Goal: Task Accomplishment & Management: Complete application form

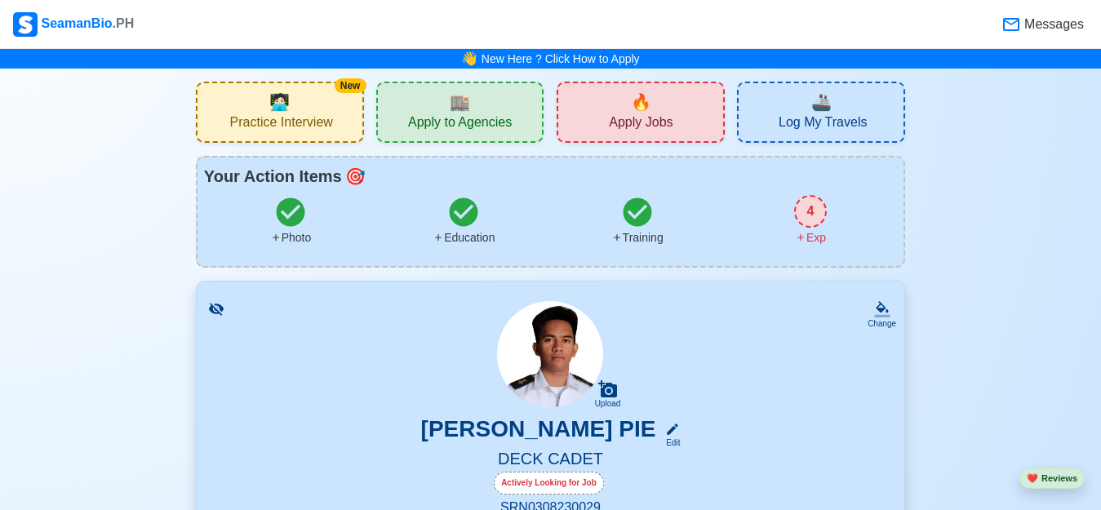
click at [423, 127] on span "Apply to Agencies" at bounding box center [460, 124] width 104 height 20
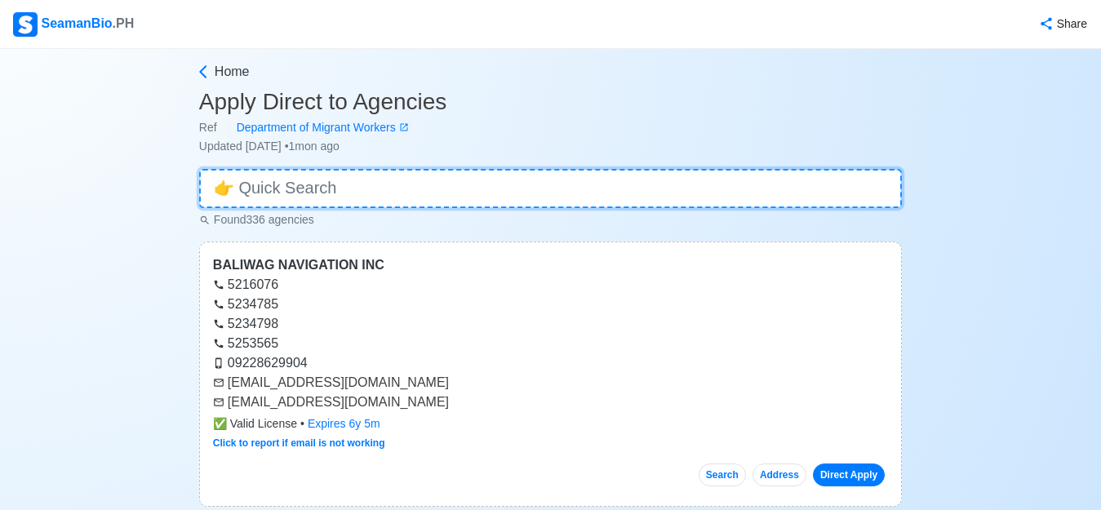
click at [307, 180] on input at bounding box center [550, 188] width 702 height 39
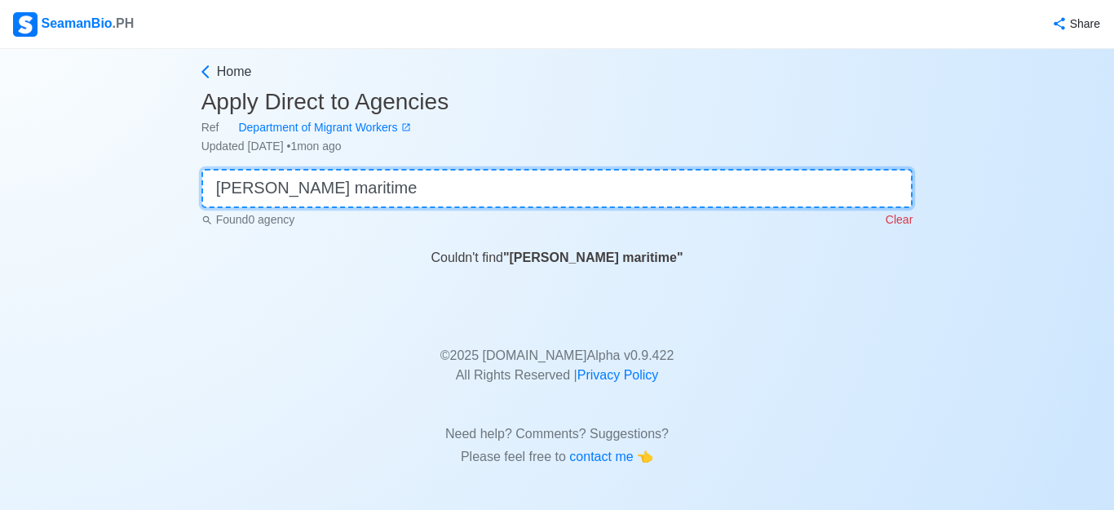
type input "[PERSON_NAME] maritime"
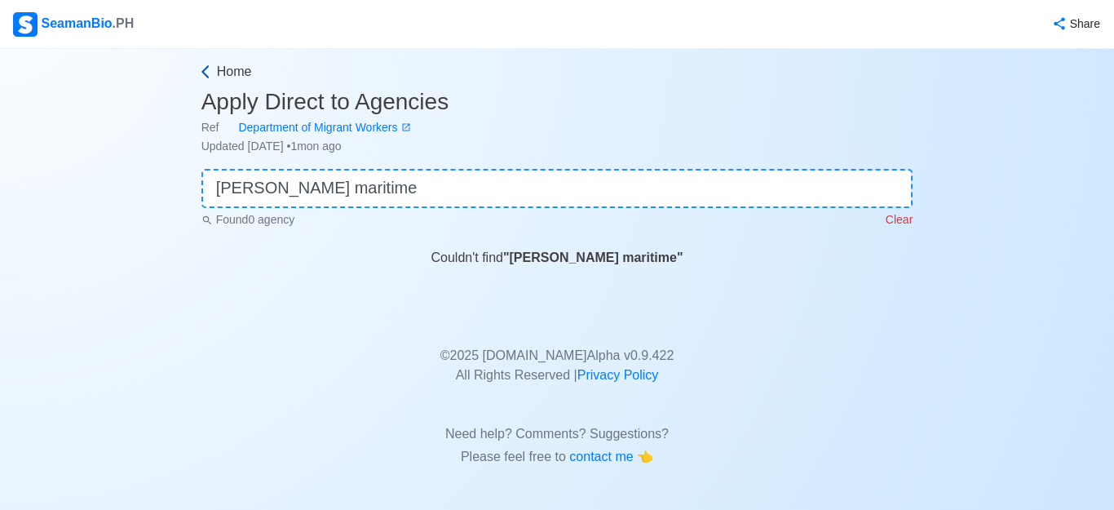
click at [206, 72] on icon at bounding box center [205, 72] width 16 height 16
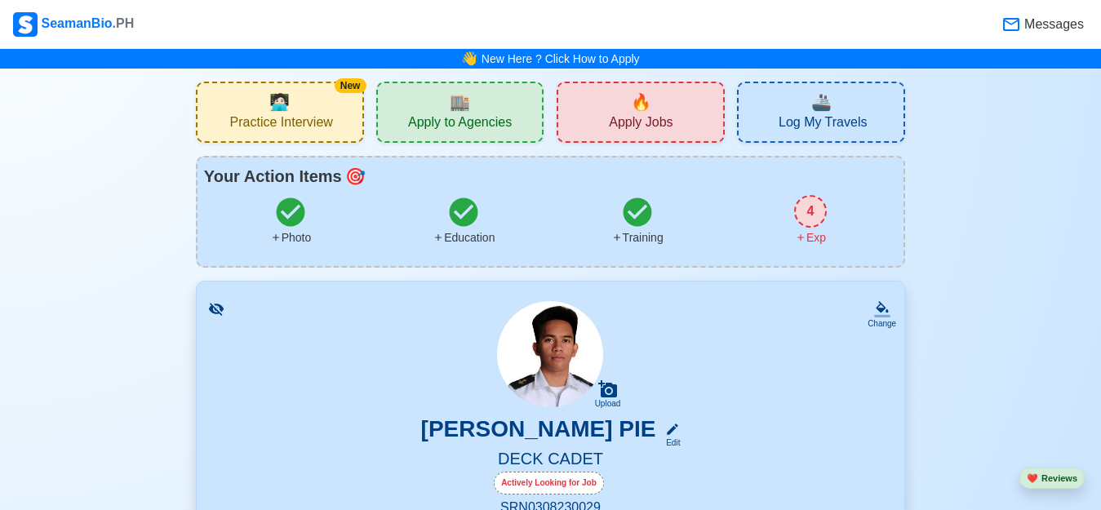
click at [649, 125] on span "Apply Jobs" at bounding box center [641, 124] width 64 height 20
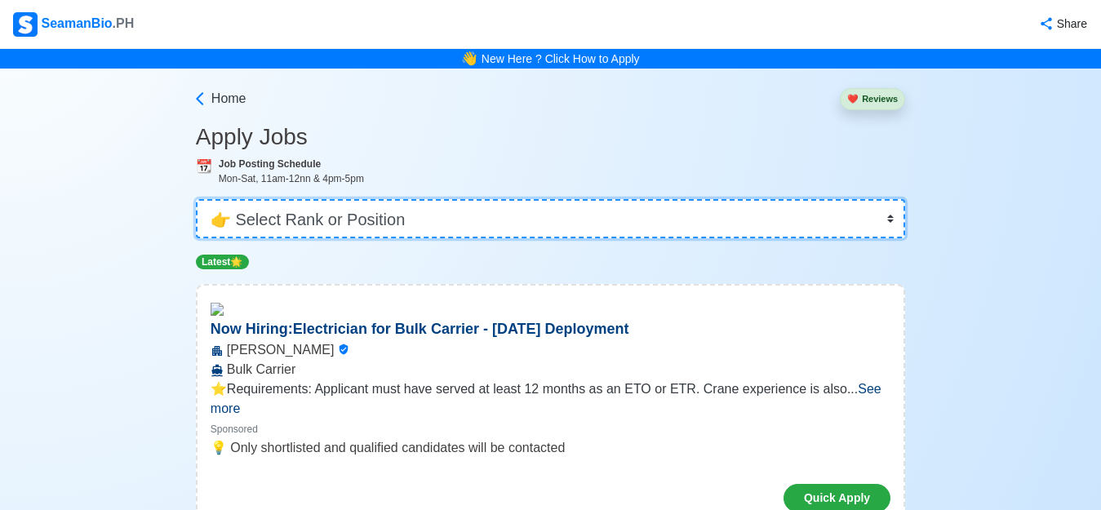
click at [483, 210] on select "👉 Select Rank or Position Master Chief Officer 2nd Officer 3rd Officer Junior O…" at bounding box center [550, 218] width 709 height 39
click at [196, 199] on select "👉 Select Rank or Position Master Chief Officer 2nd Officer 3rd Officer Junior O…" at bounding box center [550, 218] width 709 height 39
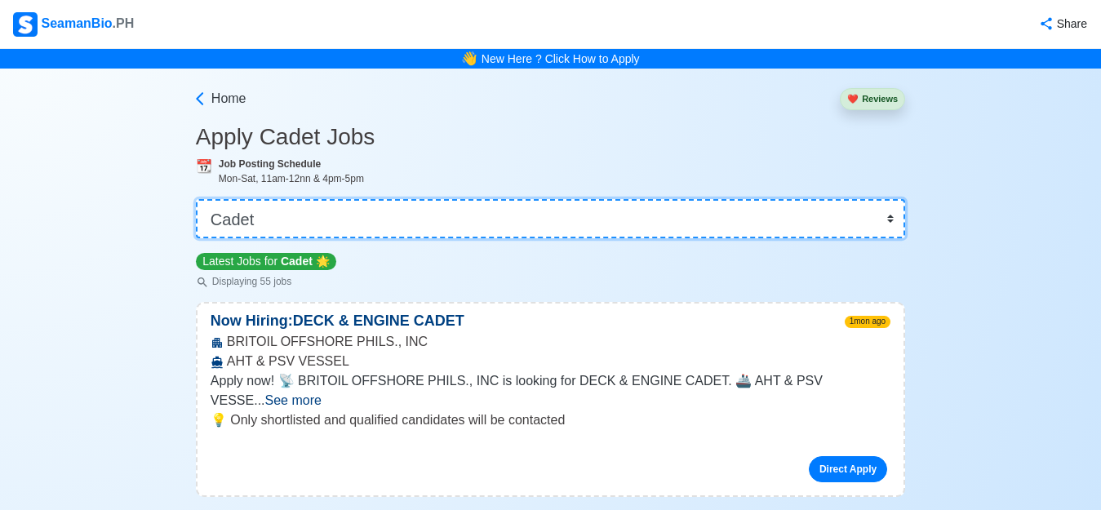
click at [538, 215] on select "👉 Select Rank or Position Master Chief Officer 2nd Officer 3rd Officer Junior O…" at bounding box center [550, 218] width 709 height 39
select select "Ordinary [PERSON_NAME]"
click at [196, 199] on select "👉 Select Rank or Position Master Chief Officer 2nd Officer 3rd Officer Junior O…" at bounding box center [550, 218] width 709 height 39
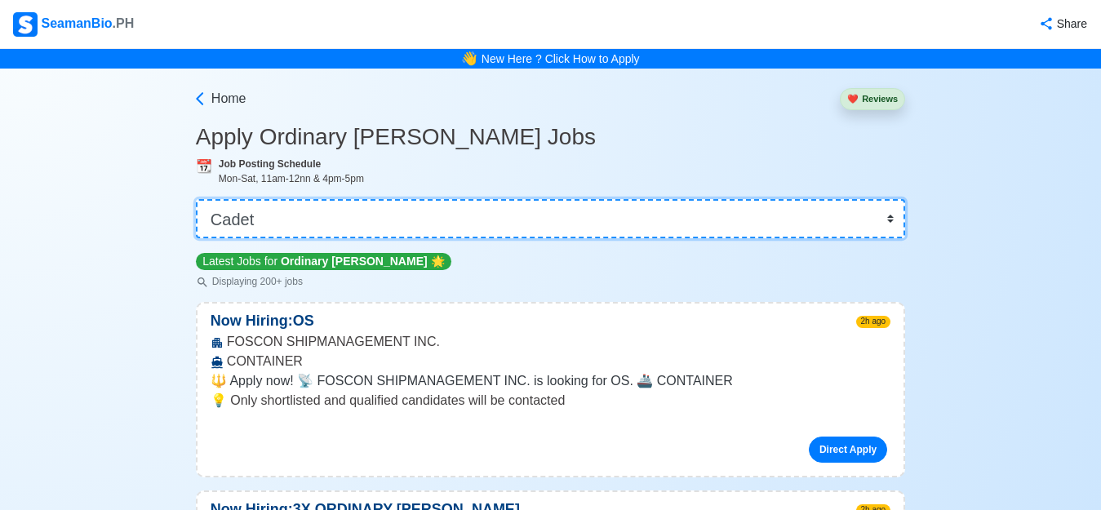
scroll to position [163, 0]
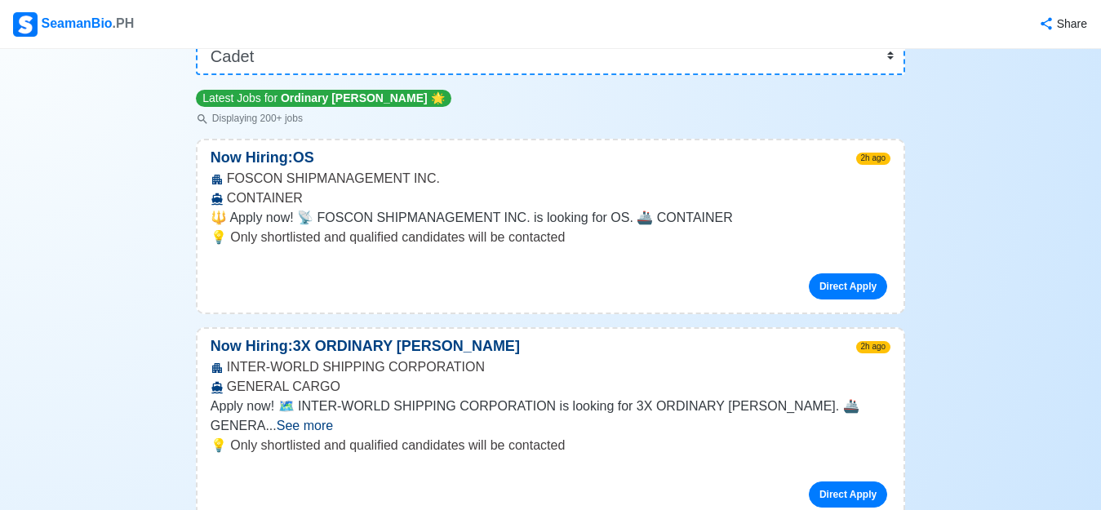
click at [551, 224] on span "🔱 Apply now! 📡 FOSCON SHIPMANAGEMENT INC. is looking for OS. 🚢 CONTAINER" at bounding box center [471, 217] width 522 height 14
click at [599, 272] on div "Direct Apply" at bounding box center [550, 279] width 680 height 39
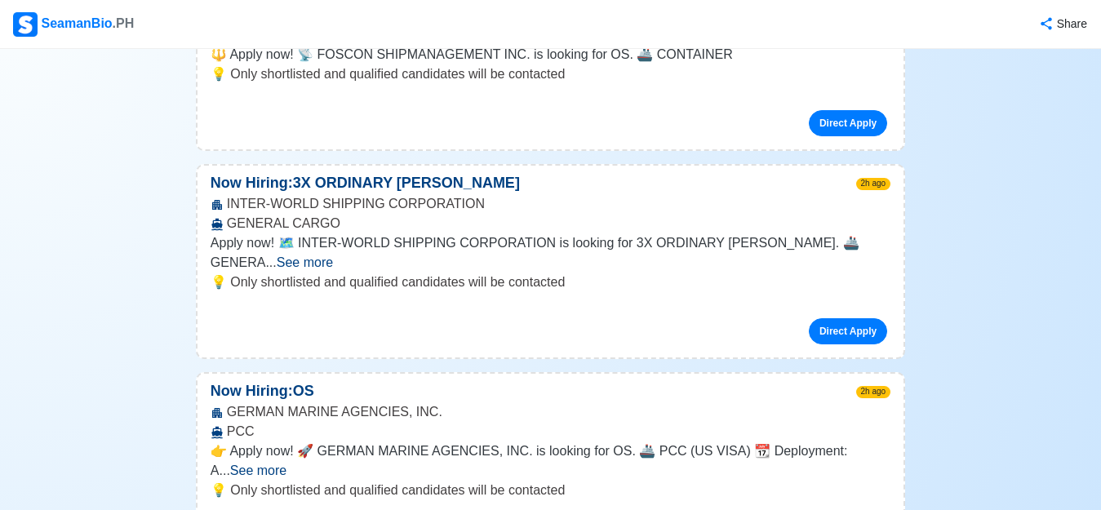
click at [333, 255] on span "See more" at bounding box center [305, 262] width 56 height 14
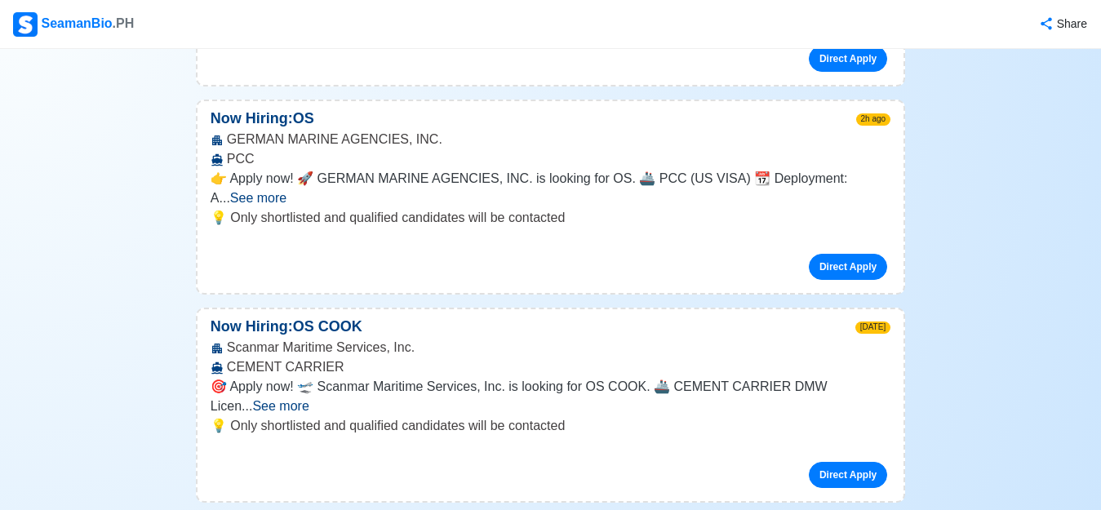
scroll to position [816, 0]
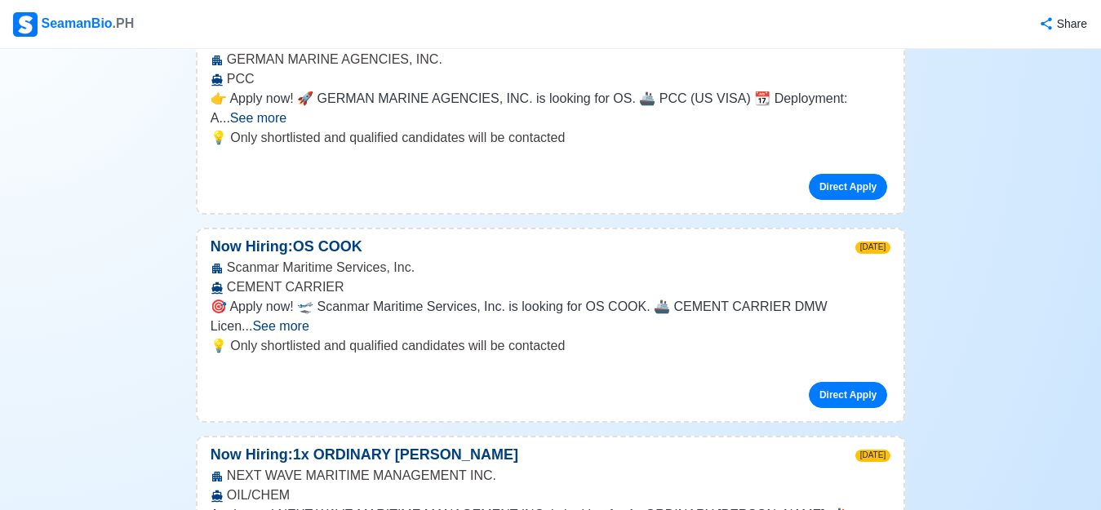
click at [308, 319] on span "See more" at bounding box center [280, 326] width 56 height 14
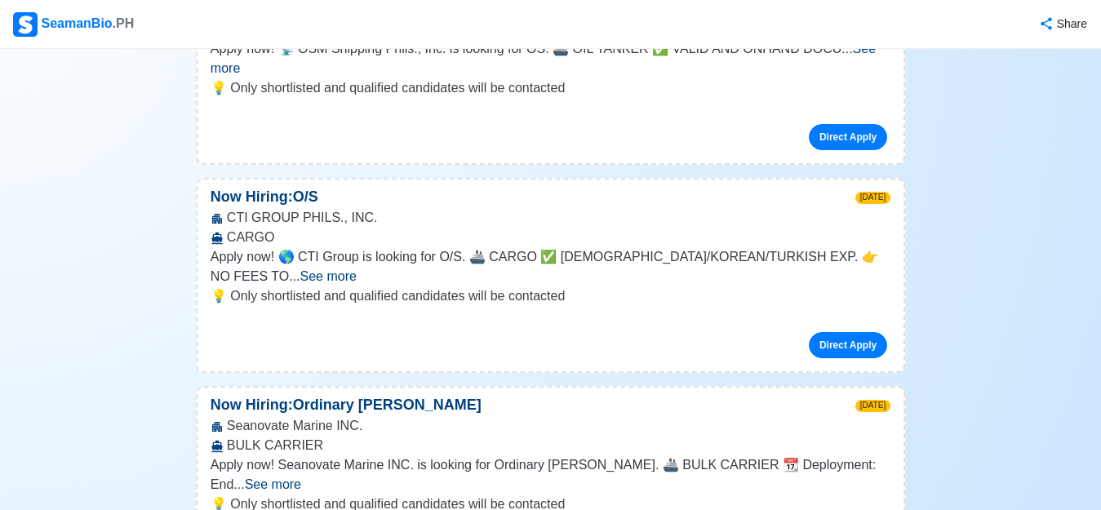
scroll to position [1795, 0]
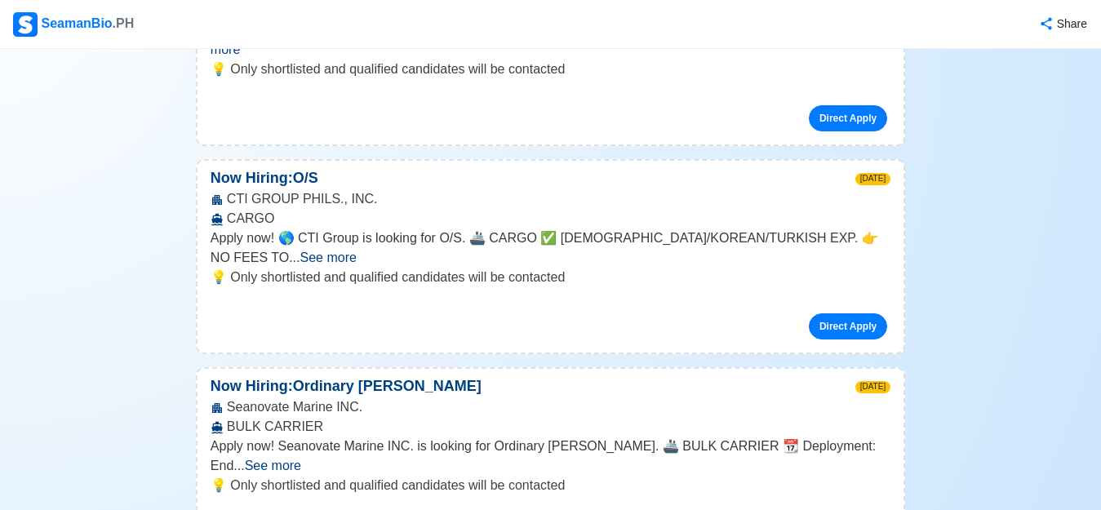
click at [357, 250] on span "See more" at bounding box center [328, 257] width 56 height 14
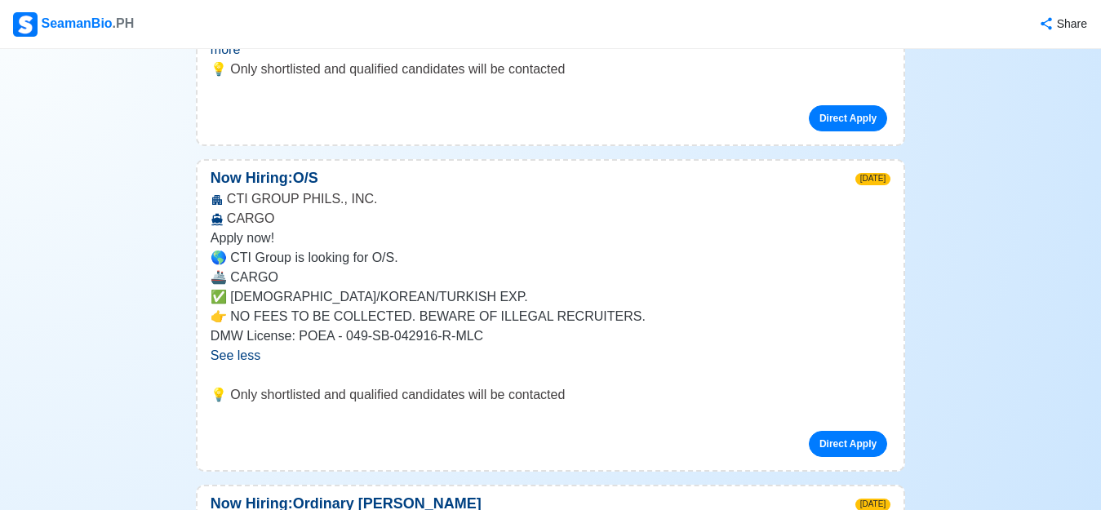
scroll to position [2203, 0]
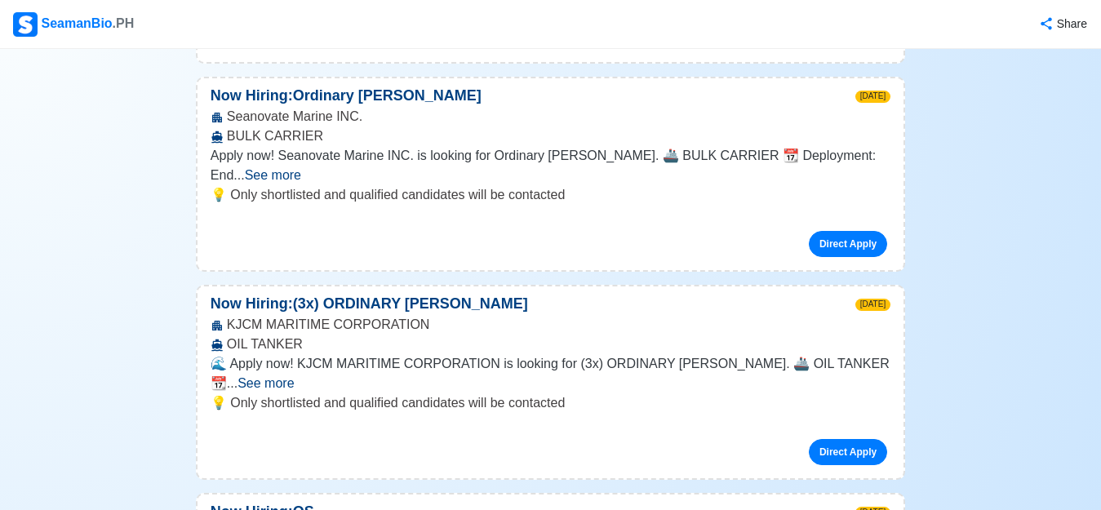
click at [294, 376] on span "See more" at bounding box center [265, 383] width 56 height 14
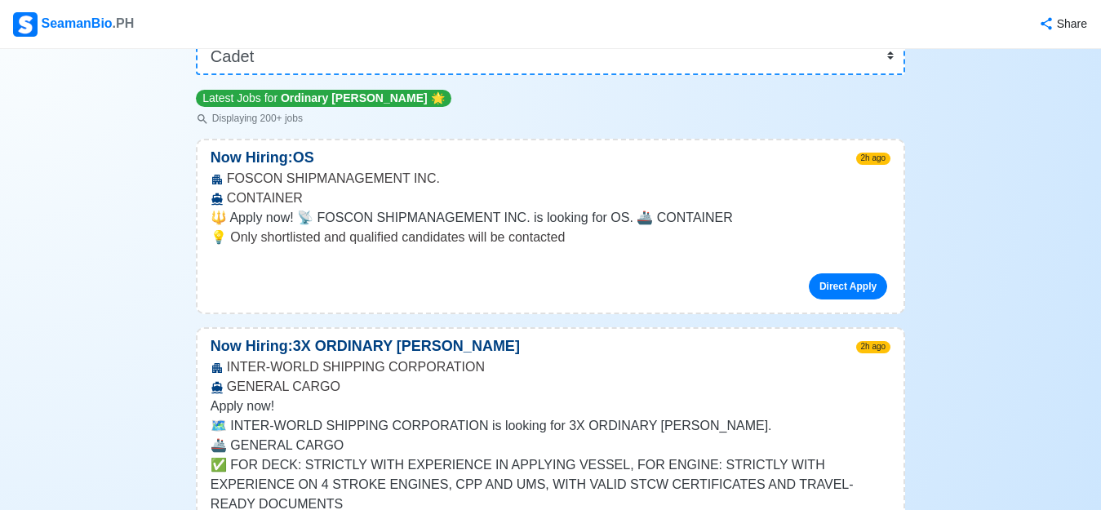
scroll to position [0, 0]
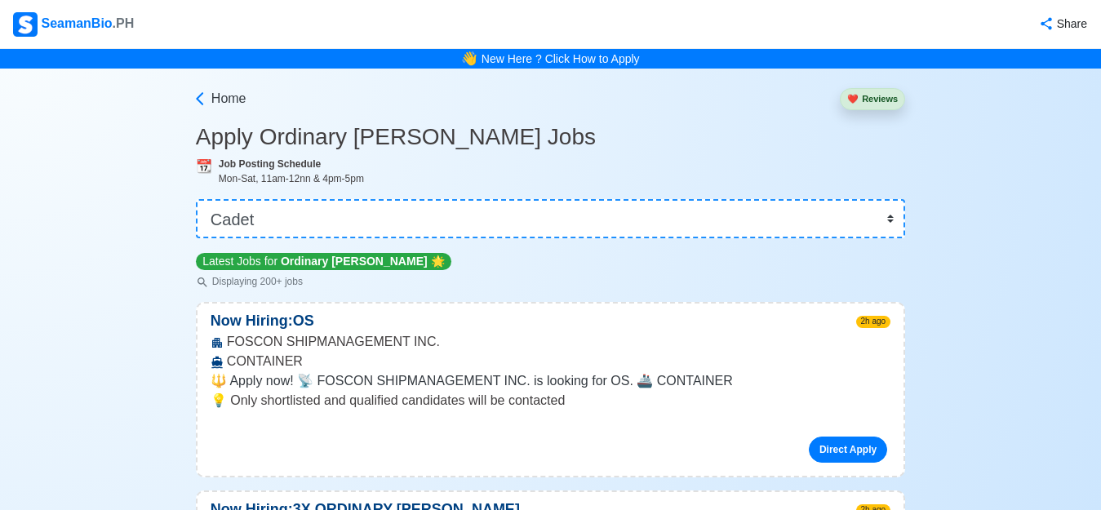
click at [219, 86] on div "Home" at bounding box center [221, 95] width 51 height 39
